Goal: Complete application form: Complete application form

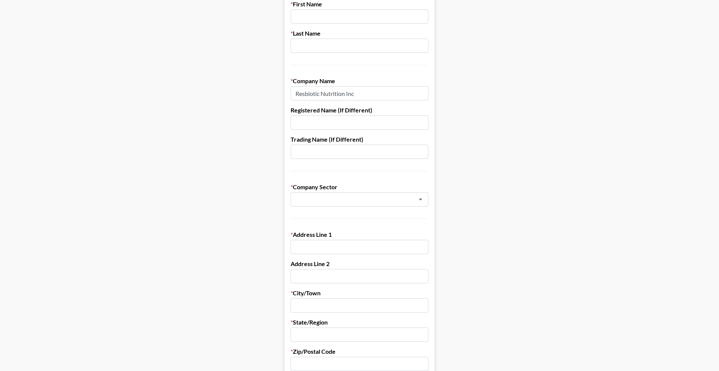
scroll to position [53, 0]
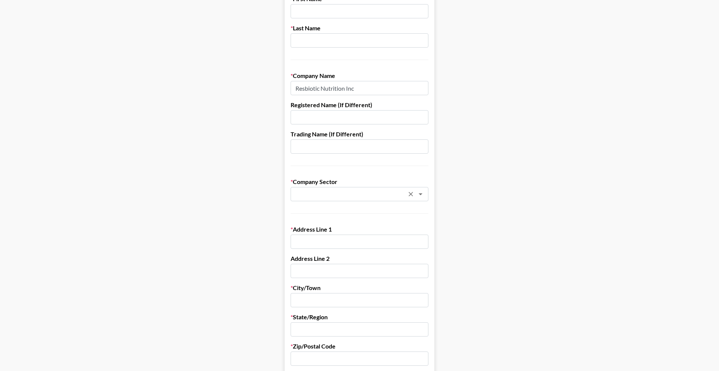
click at [379, 189] on div "​" at bounding box center [360, 194] width 138 height 14
type input "Resbiotic Nutrition Inc"
type input "b"
type input "s"
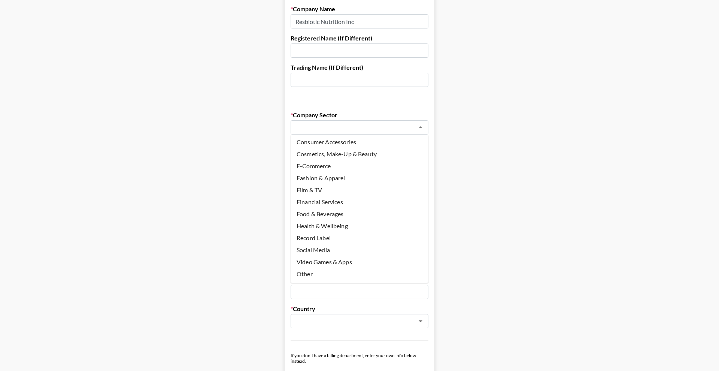
scroll to position [25, 0]
click at [316, 276] on li "Other" at bounding box center [360, 274] width 138 height 12
type input "Other"
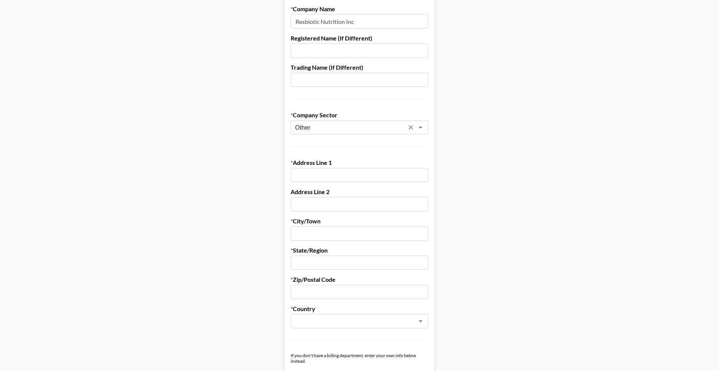
click at [515, 204] on main "First Name Last Name Company Name Resbiotic Nutrition Inc Registered Name (If D…" at bounding box center [359, 245] width 707 height 647
type input "[STREET_ADDRESS]"
type input "C-120"
type input "[GEOGRAPHIC_DATA]"
type input "AL"
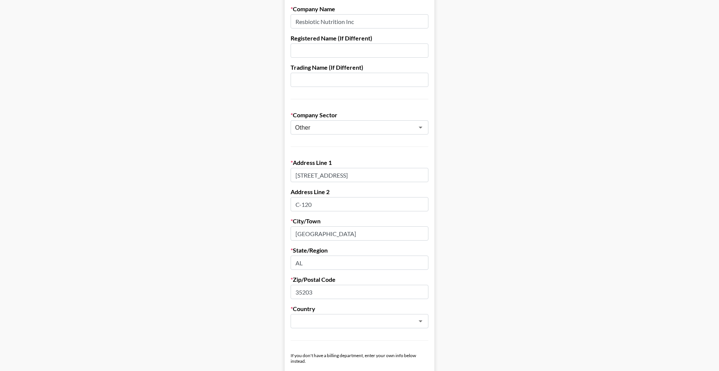
type input "35203"
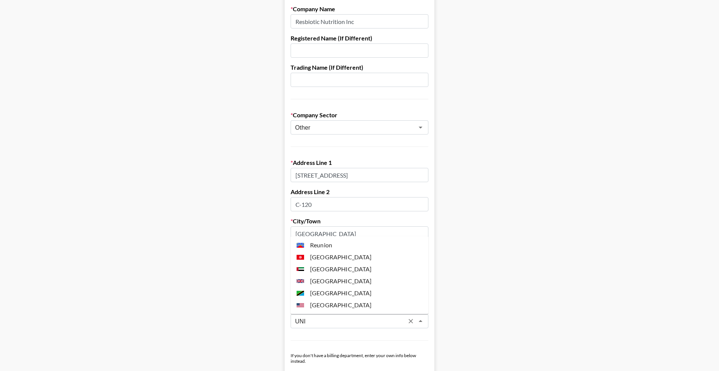
scroll to position [119, 0]
click at [334, 303] on li "[GEOGRAPHIC_DATA]" at bounding box center [360, 305] width 138 height 12
type input "[GEOGRAPHIC_DATA]"
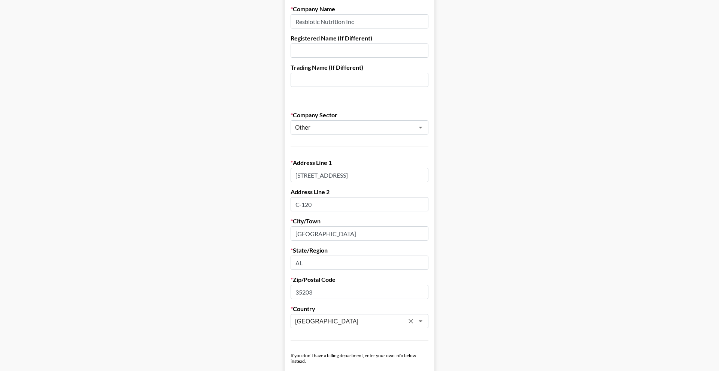
click at [528, 267] on main "First Name Last Name Company Name Resbiotic Nutrition Inc Registered Name (If D…" at bounding box center [359, 245] width 707 height 647
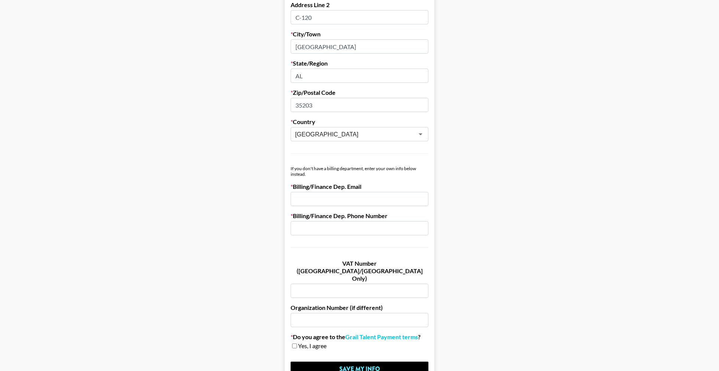
scroll to position [308, 0]
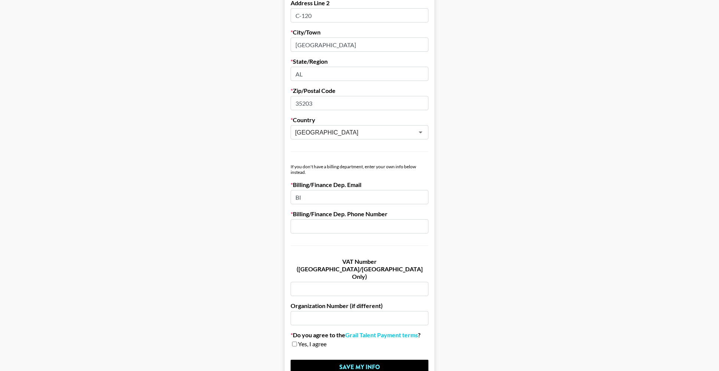
type input "B"
type input "[EMAIL_ADDRESS][DOMAIN_NAME]"
click at [332, 224] on input "text" at bounding box center [360, 226] width 138 height 14
paste input "[PHONE_NUMBER]"
type input "[PHONE_NUMBER]"
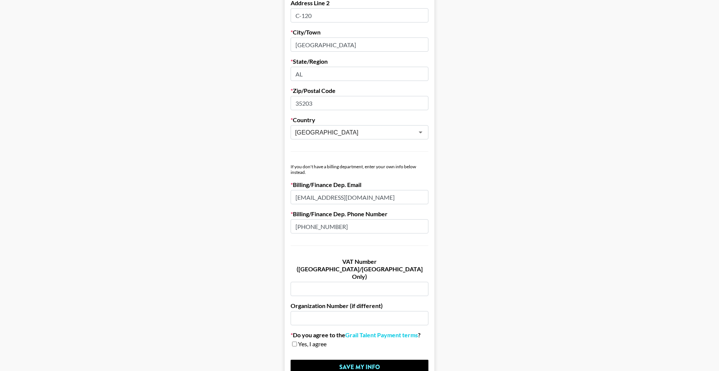
click at [232, 246] on main "First Name Last Name Company Name Resbiotic Nutrition Inc Registered Name (If D…" at bounding box center [359, 57] width 707 height 647
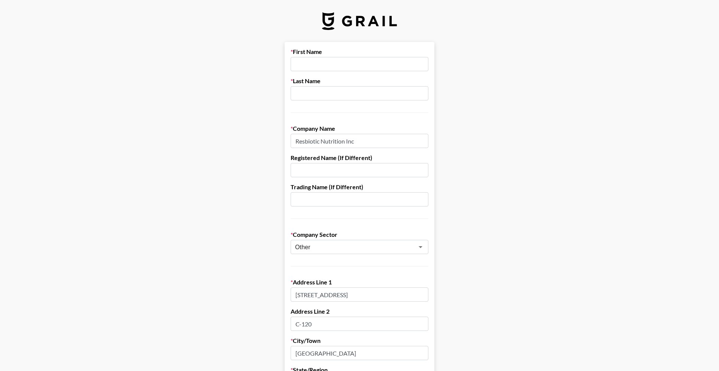
scroll to position [0, 0]
drag, startPoint x: 346, startPoint y: 67, endPoint x: 346, endPoint y: 62, distance: 5.3
click at [346, 62] on div "First Name Last Name" at bounding box center [360, 80] width 138 height 65
click at [346, 62] on input "text" at bounding box center [360, 64] width 138 height 14
click at [337, 66] on input "E" at bounding box center [360, 64] width 138 height 14
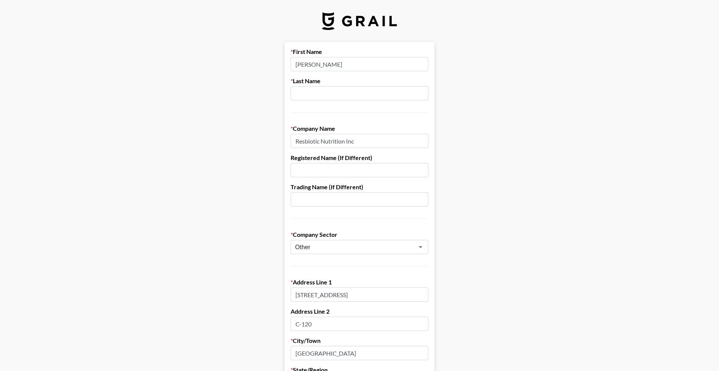
type input "[PERSON_NAME]"
click at [257, 129] on main "First Name [PERSON_NAME] Last Name [PERSON_NAME] Company Name Resbiotic Nutriti…" at bounding box center [359, 365] width 707 height 647
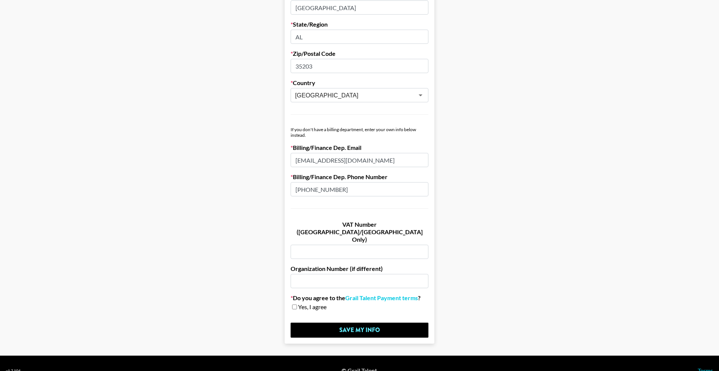
scroll to position [345, 0]
click at [366, 294] on link "Grail Talent Payment terms" at bounding box center [381, 297] width 73 height 7
click at [366, 323] on input "Save My Info" at bounding box center [360, 330] width 138 height 15
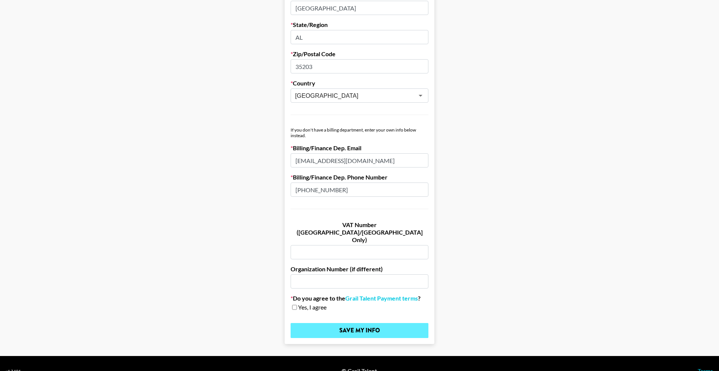
click at [366, 323] on input "Save My Info" at bounding box center [360, 330] width 138 height 15
click at [294, 303] on div "Yes, I agree" at bounding box center [360, 306] width 138 height 7
click at [293, 304] on input "checkbox" at bounding box center [294, 306] width 5 height 5
checkbox input "true"
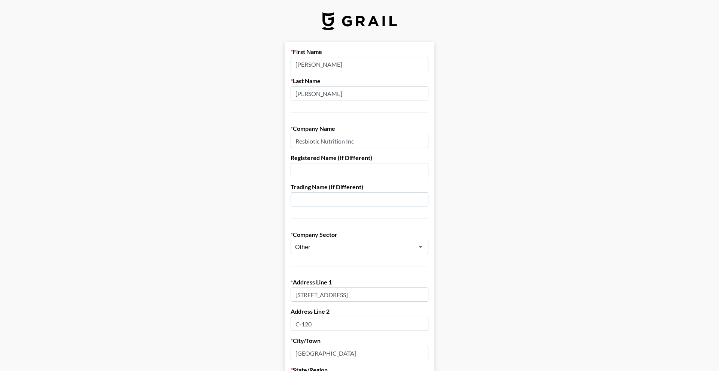
scroll to position [0, 0]
